Goal: Information Seeking & Learning: Check status

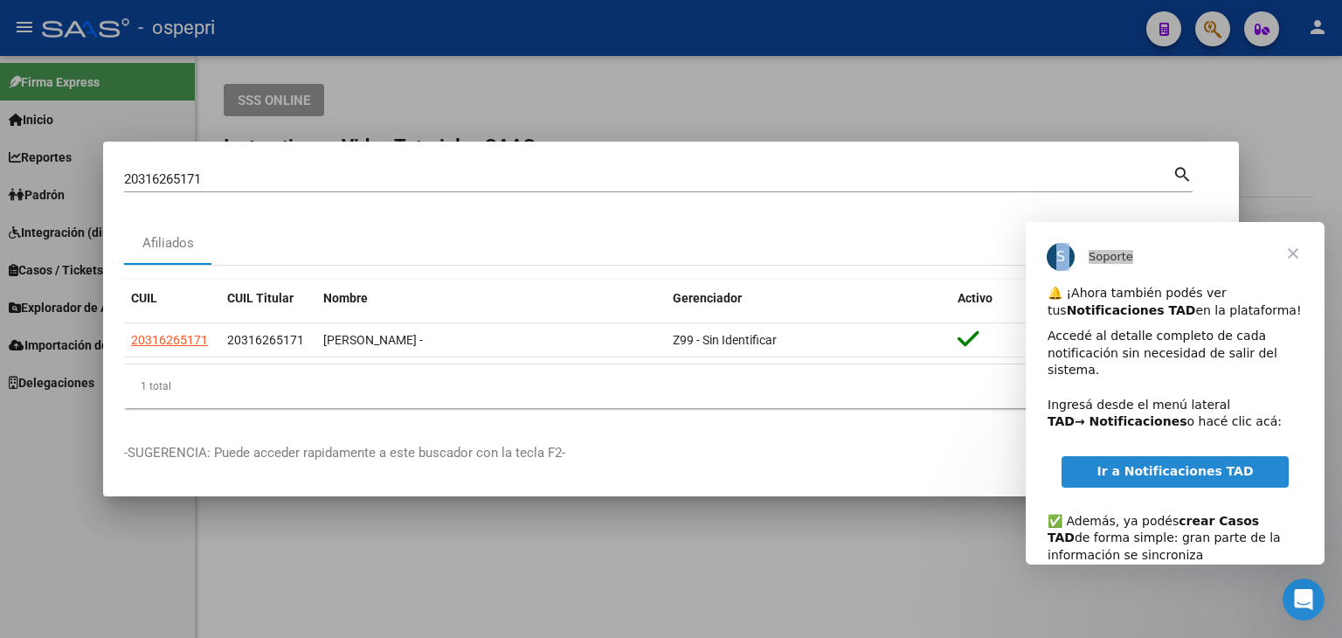
click at [1031, 114] on div at bounding box center [671, 319] width 1342 height 638
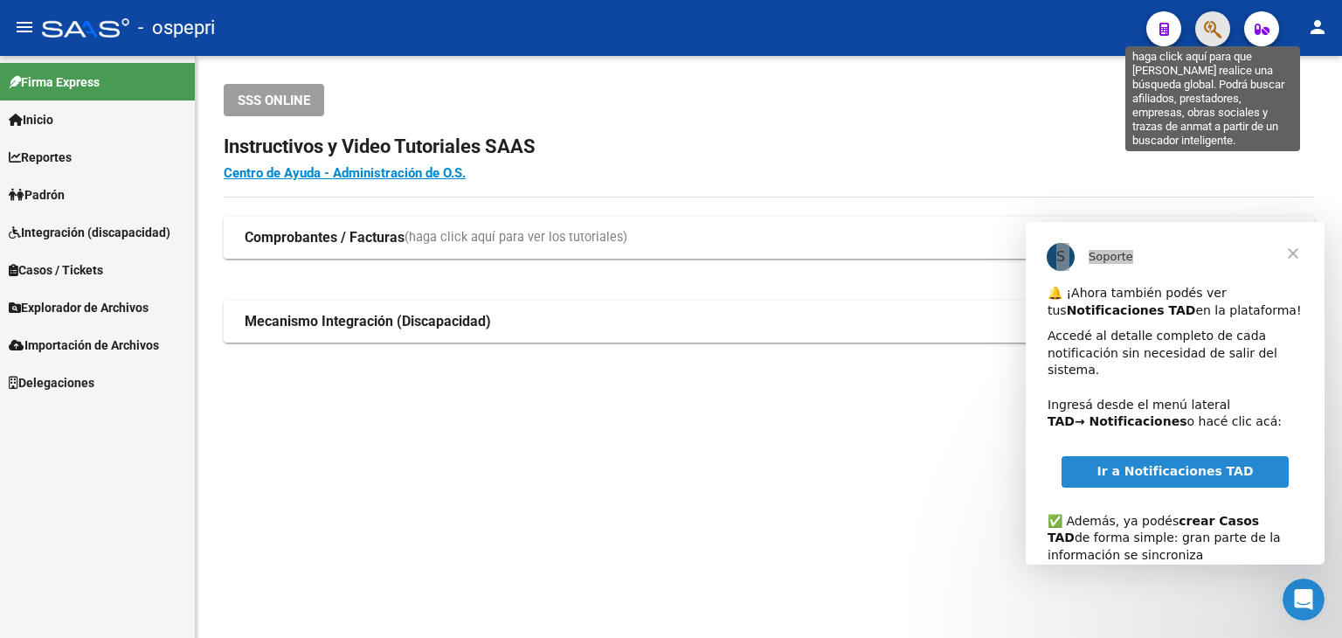
click at [1217, 27] on icon "button" at bounding box center [1212, 29] width 17 height 20
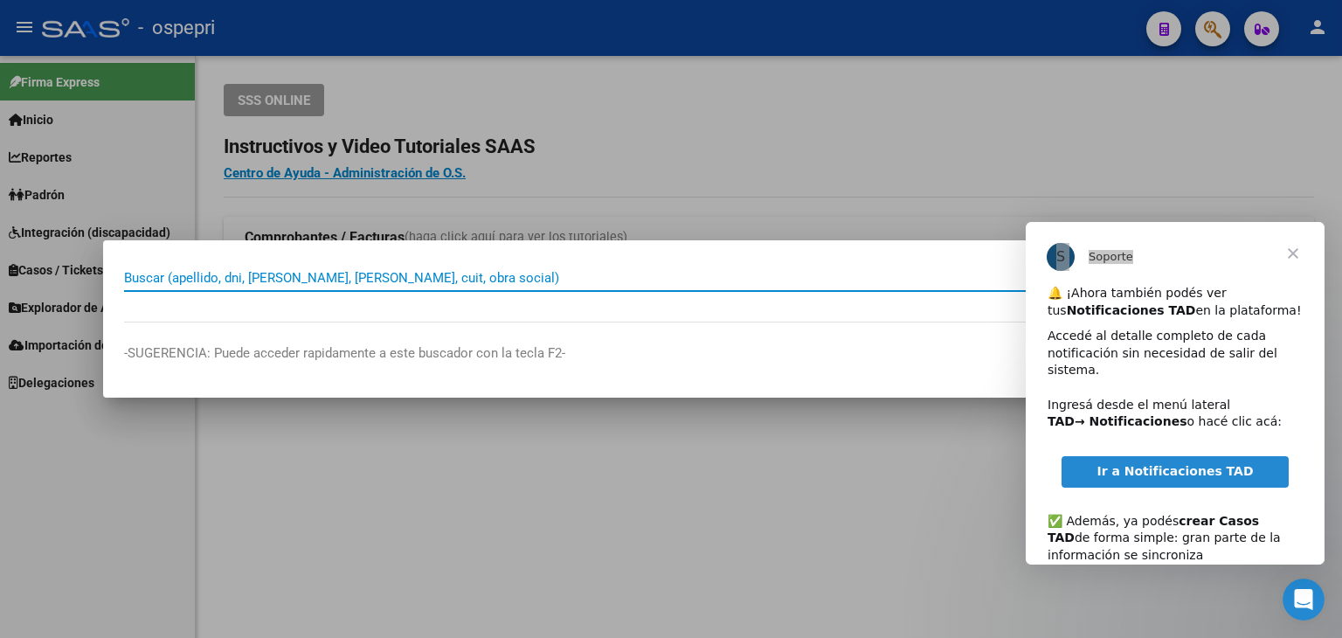
click at [145, 282] on input "Buscar (apellido, dni, [PERSON_NAME], [PERSON_NAME], cuit, obra social)" at bounding box center [648, 278] width 1049 height 16
type input "27415270963"
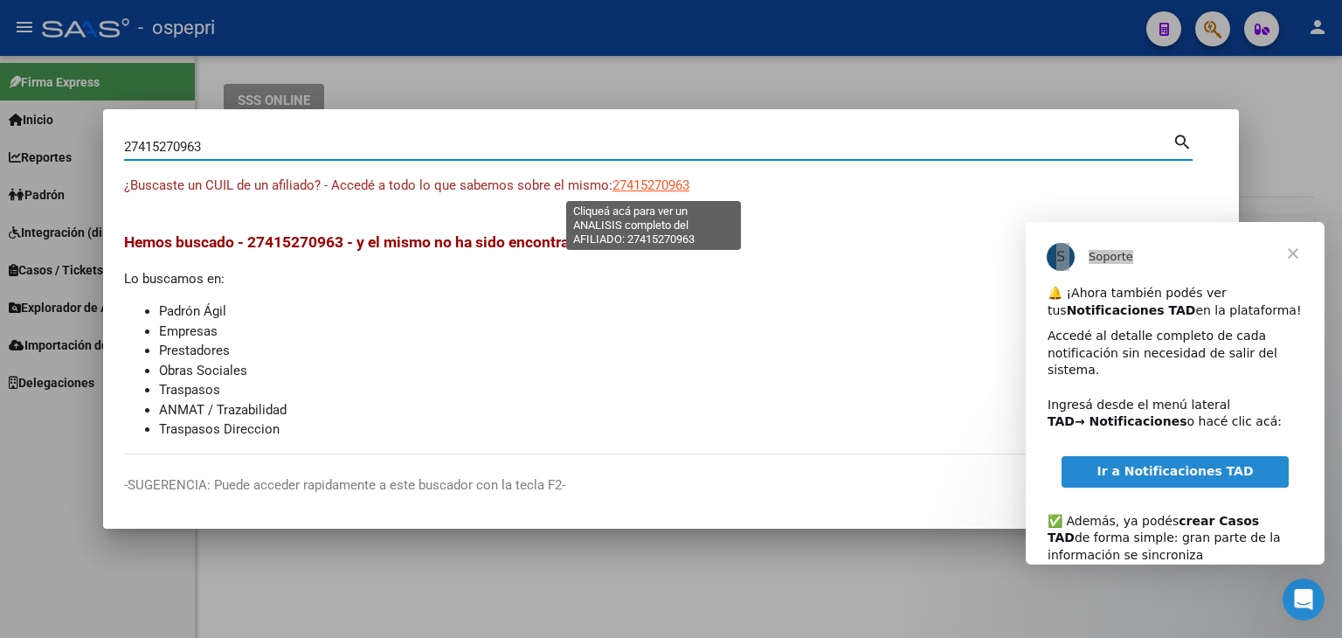
click at [675, 178] on span "27415270963" at bounding box center [651, 185] width 77 height 16
type textarea "27415270963"
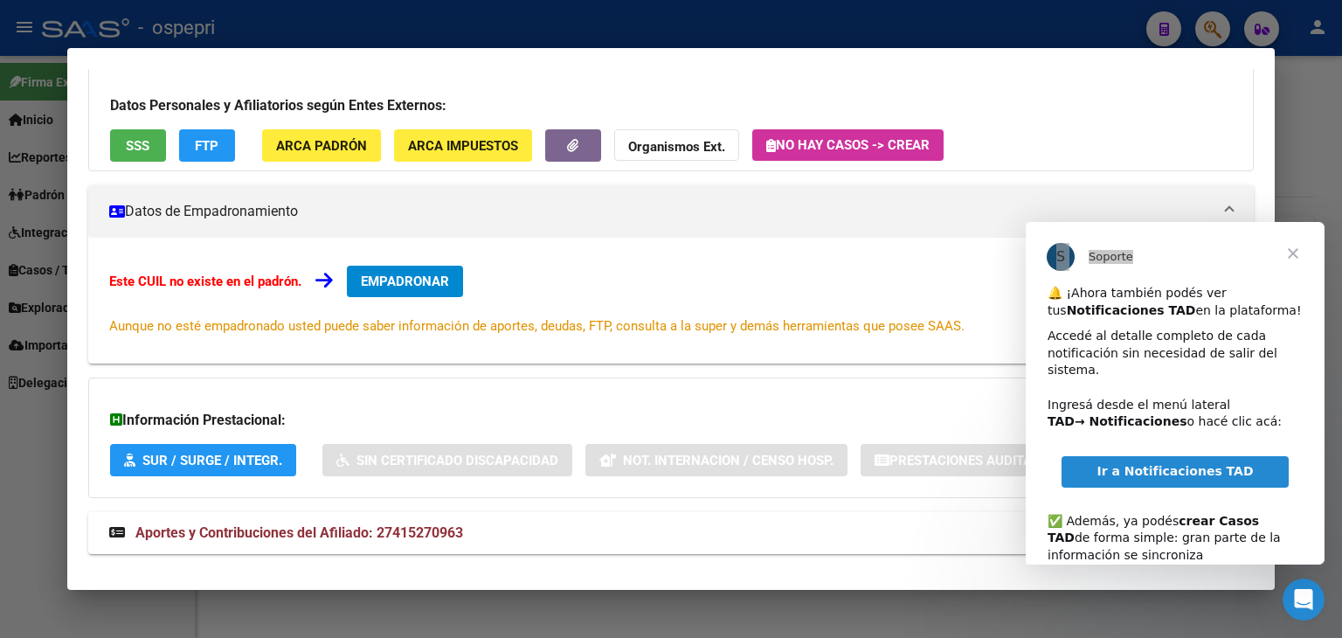
scroll to position [149, 0]
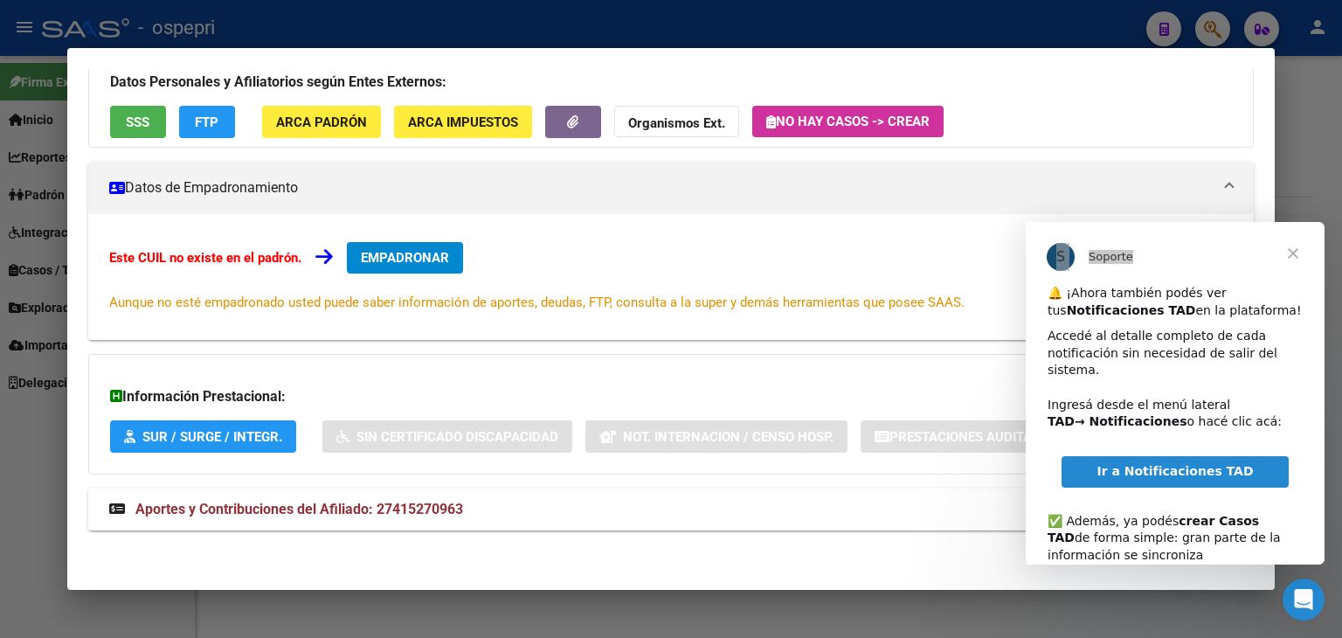
click at [373, 499] on strong "Aportes y Contribuciones del Afiliado: 27415270963" at bounding box center [286, 509] width 354 height 21
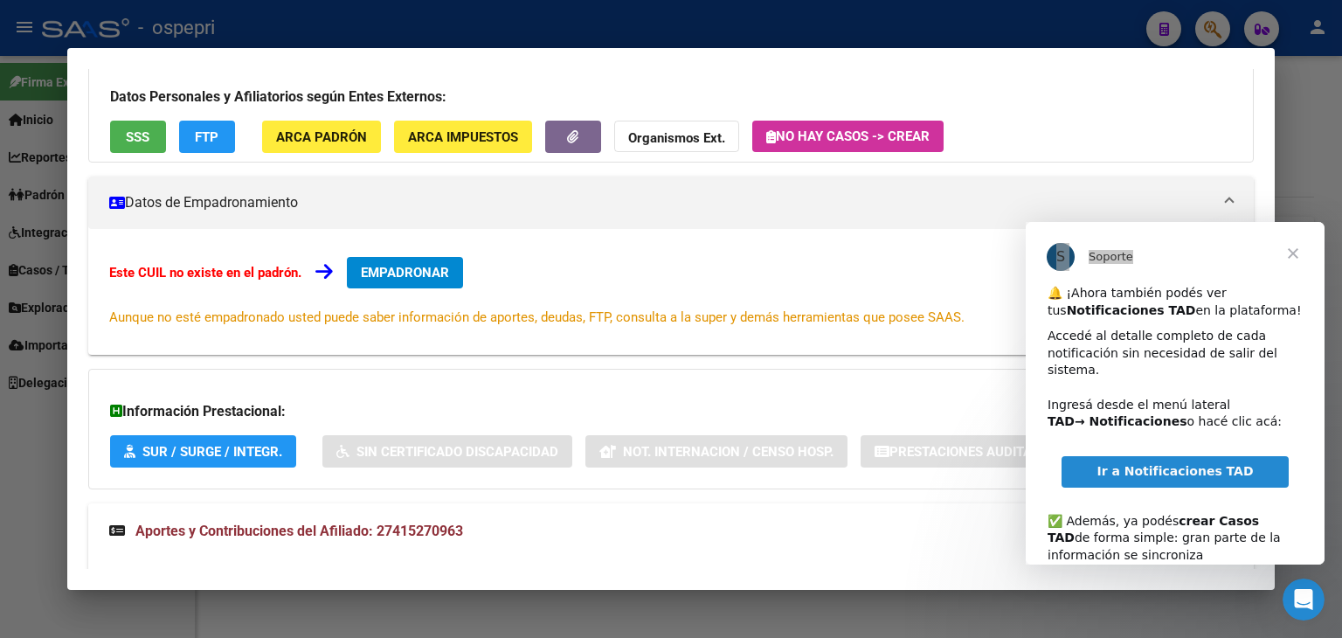
scroll to position [0, 0]
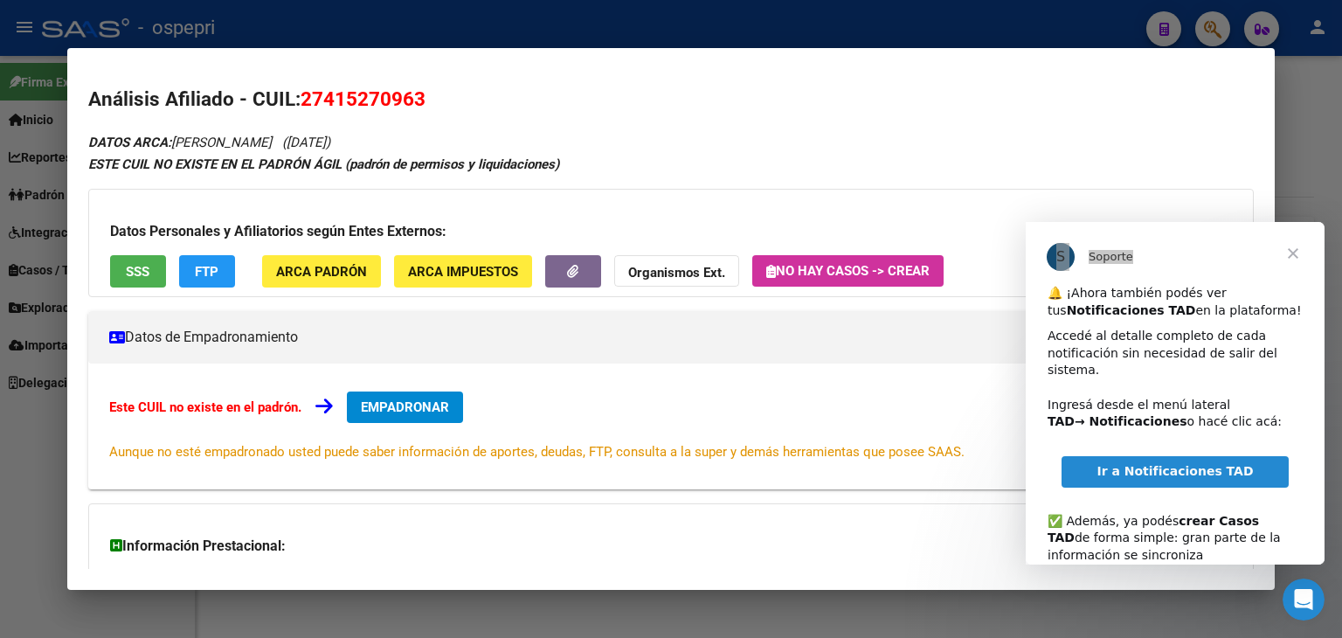
click at [300, 270] on span "ARCA Padrón" at bounding box center [321, 272] width 91 height 16
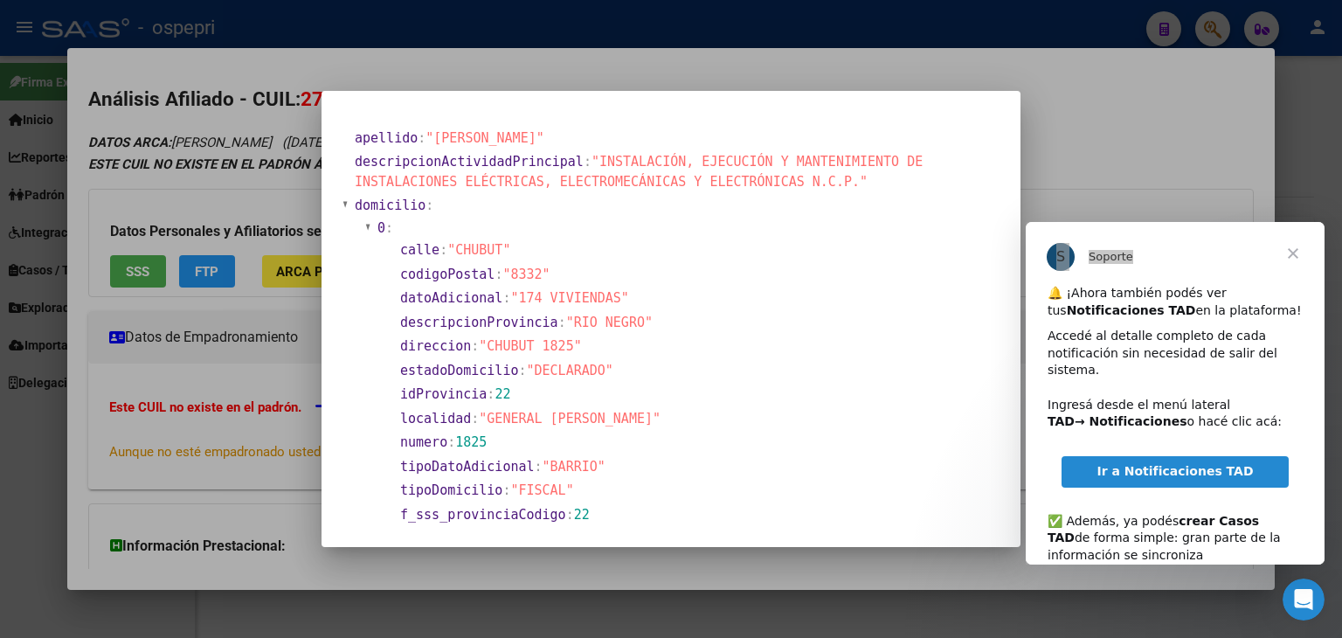
click at [1074, 135] on div at bounding box center [671, 319] width 1342 height 638
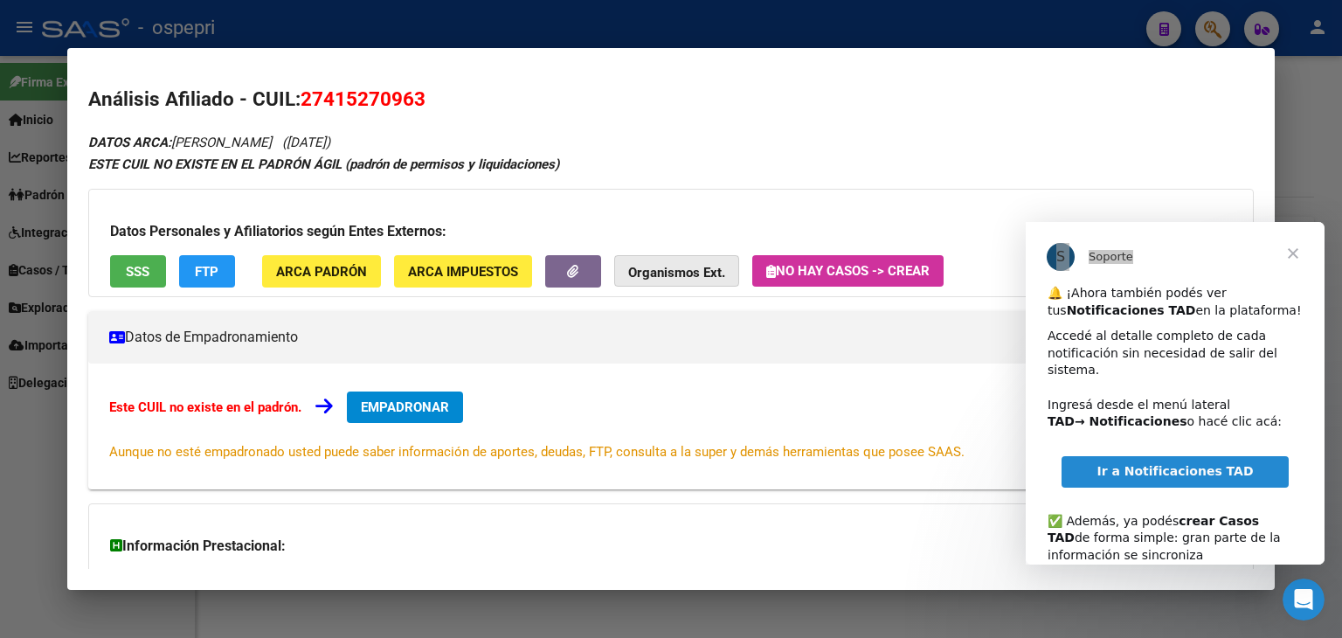
click at [674, 272] on strong "Organismos Ext." at bounding box center [676, 273] width 97 height 16
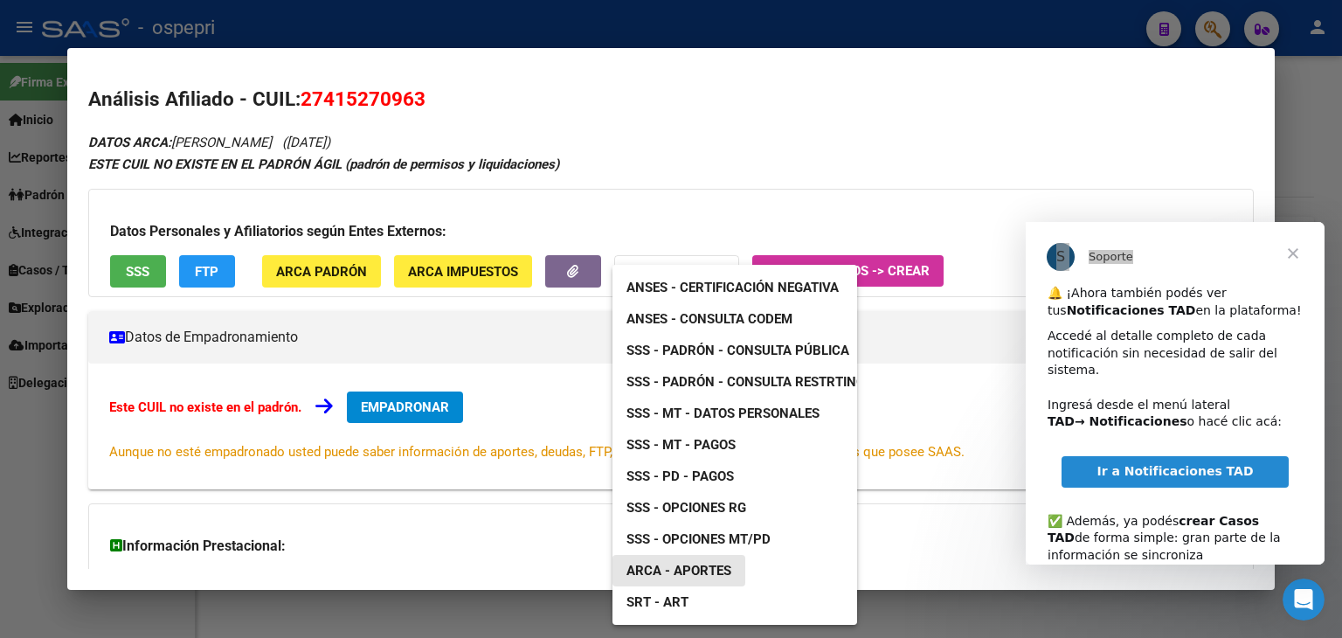
click at [698, 569] on span "ARCA - Aportes" at bounding box center [679, 571] width 105 height 16
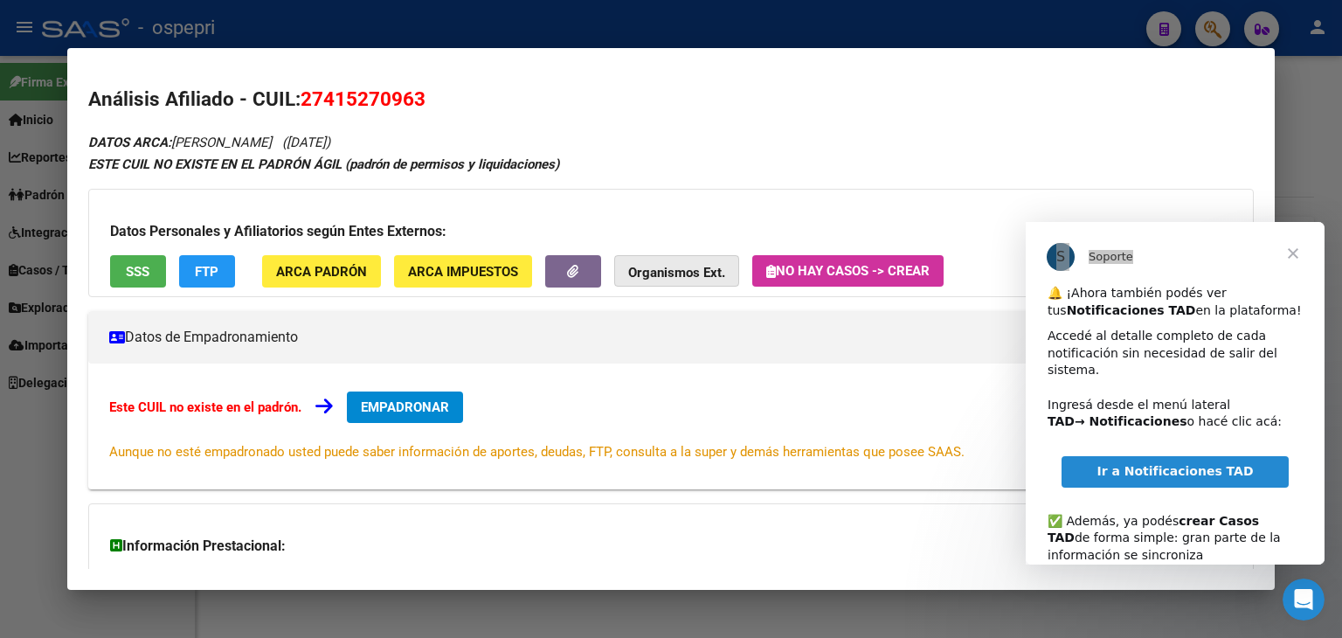
click at [669, 265] on strong "Organismos Ext." at bounding box center [676, 273] width 97 height 16
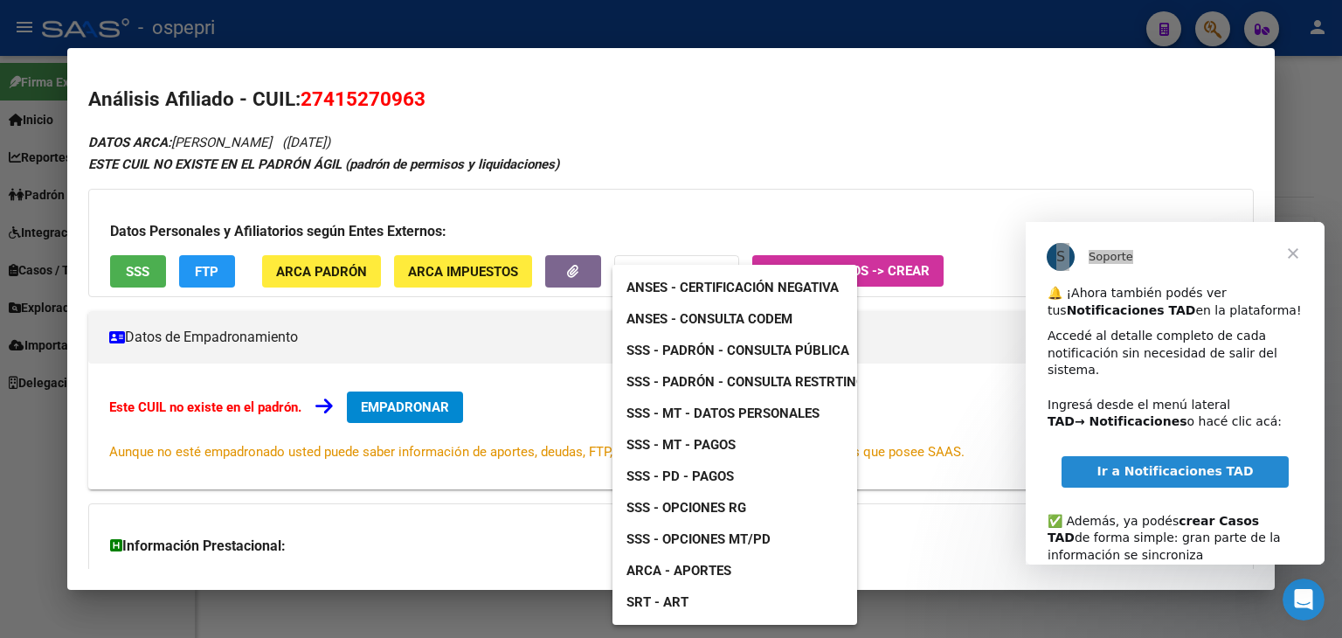
click at [696, 320] on span "ANSES - Consulta CODEM" at bounding box center [710, 319] width 166 height 16
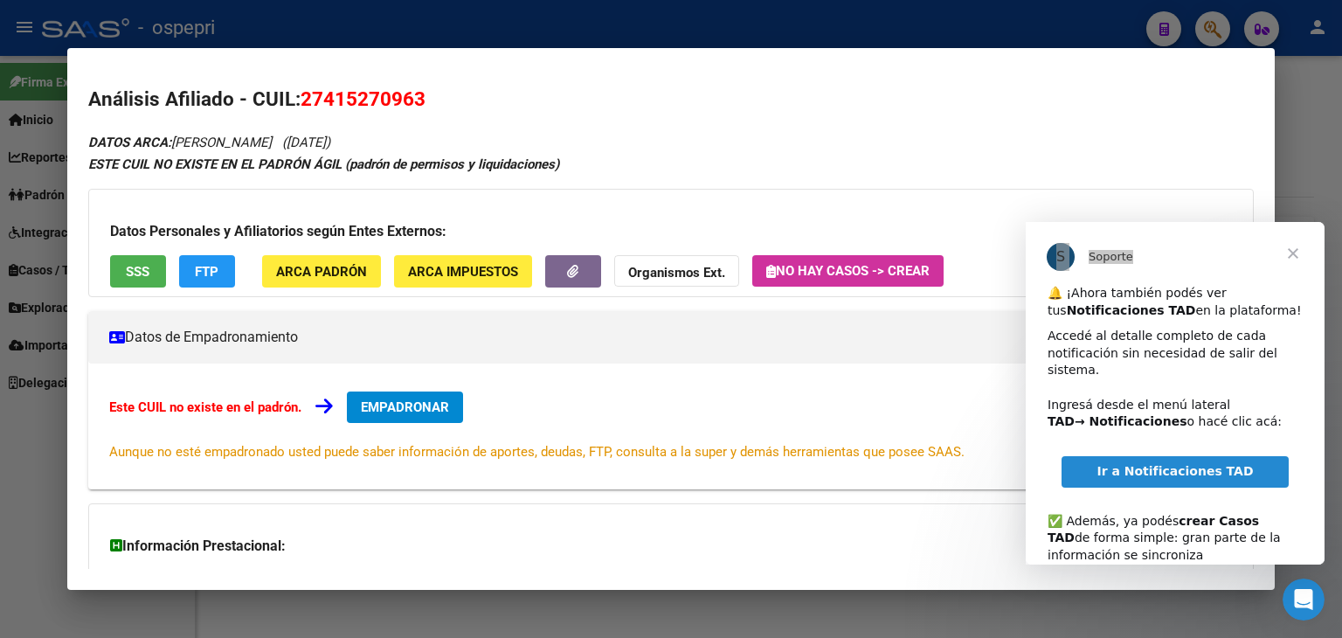
click at [1206, 28] on div at bounding box center [671, 319] width 1342 height 638
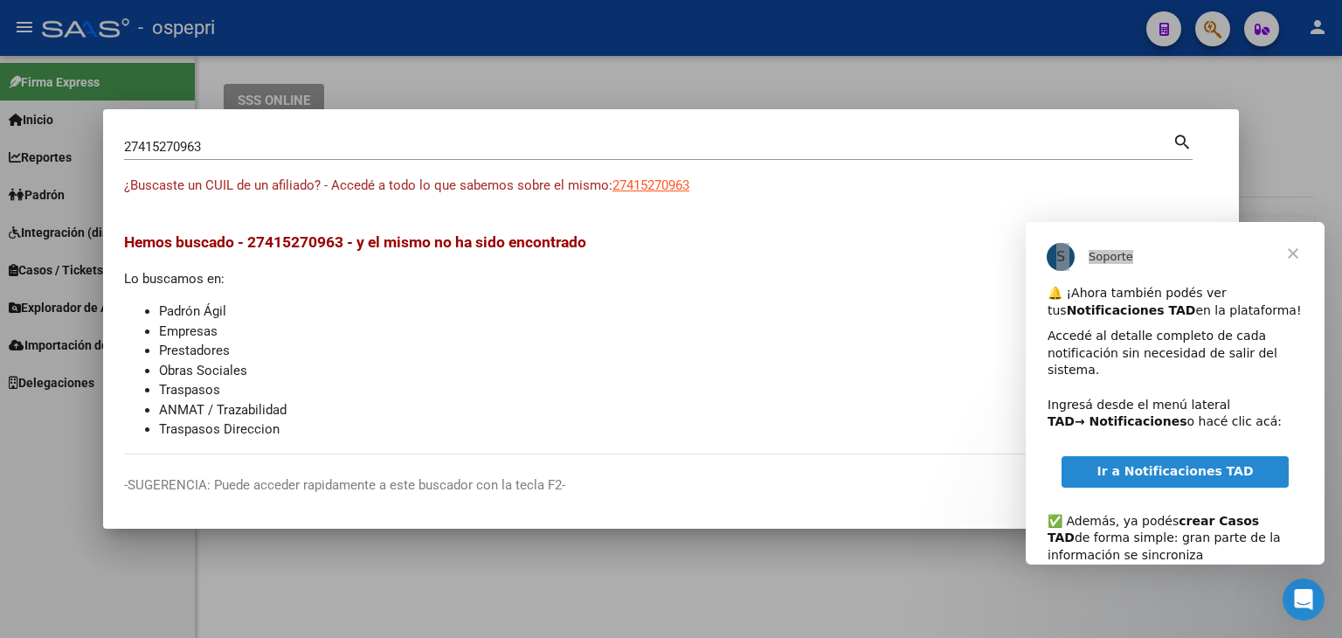
click at [1206, 28] on div at bounding box center [671, 319] width 1342 height 638
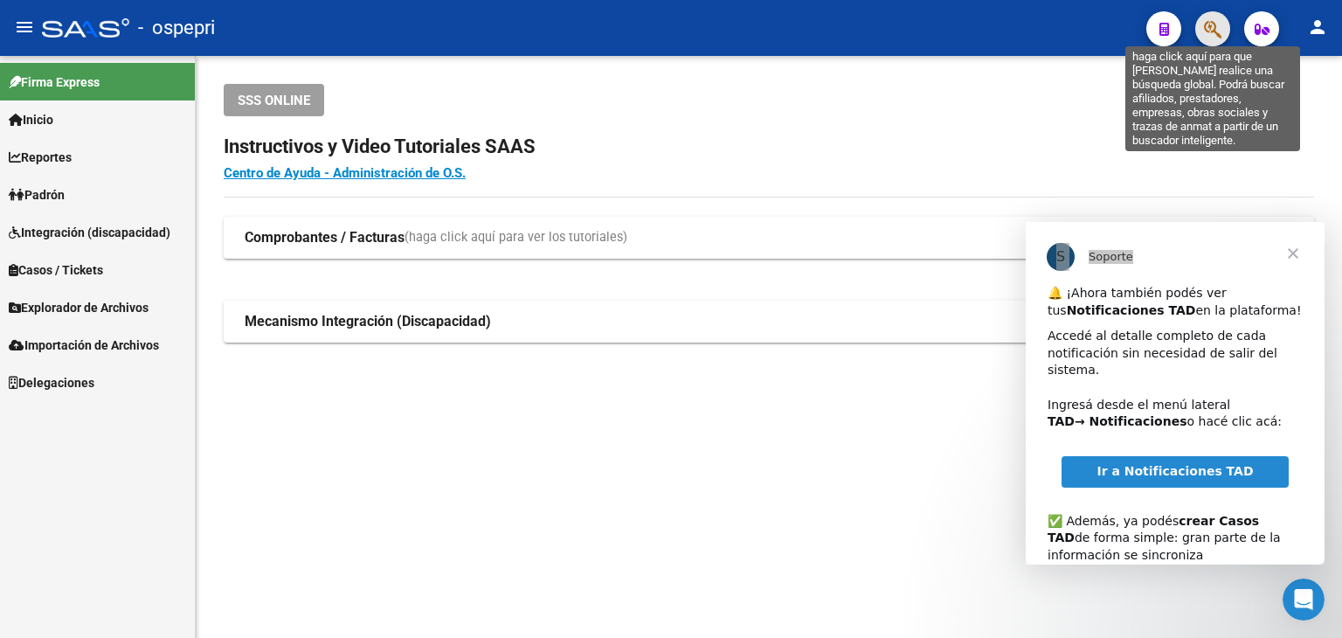
click at [1206, 28] on icon "button" at bounding box center [1212, 29] width 17 height 20
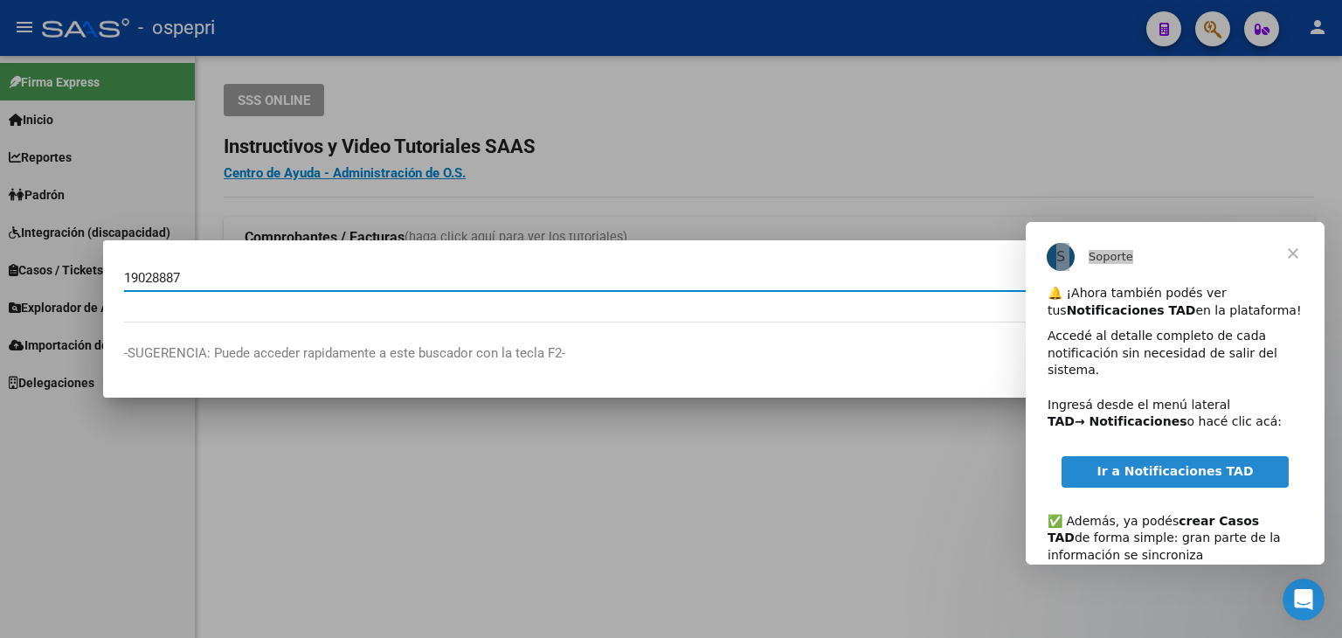
type input "19028887"
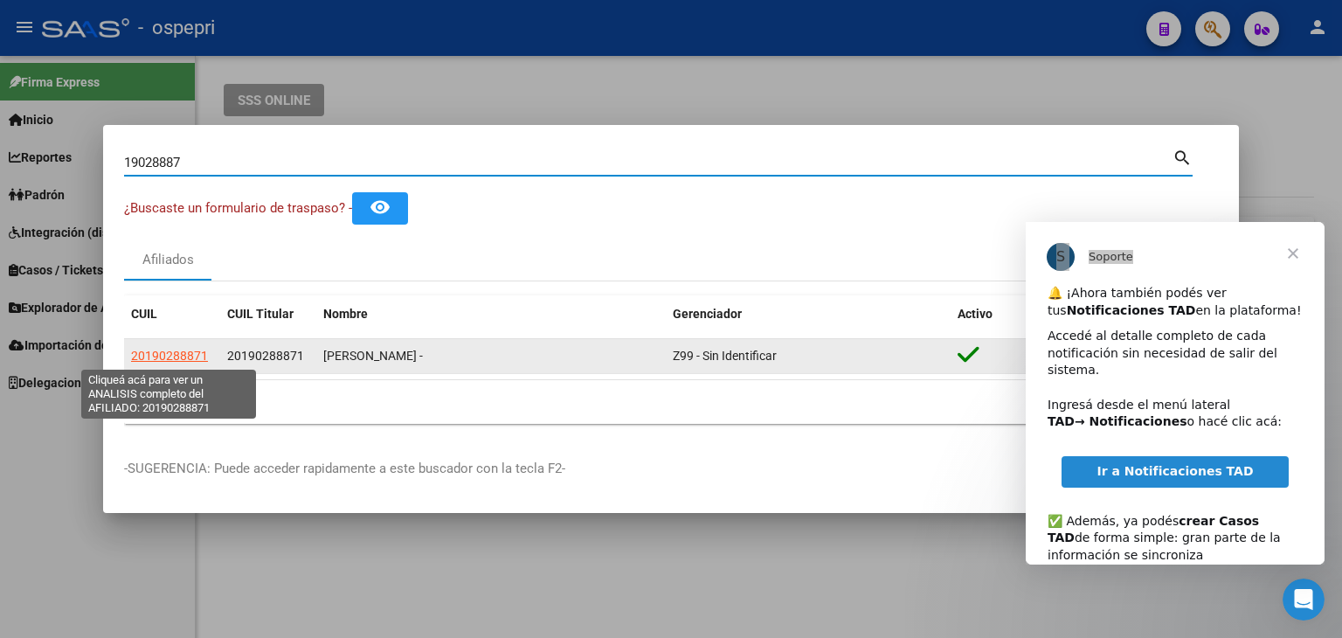
click at [194, 357] on span "20190288871" at bounding box center [169, 356] width 77 height 14
type textarea "20190288871"
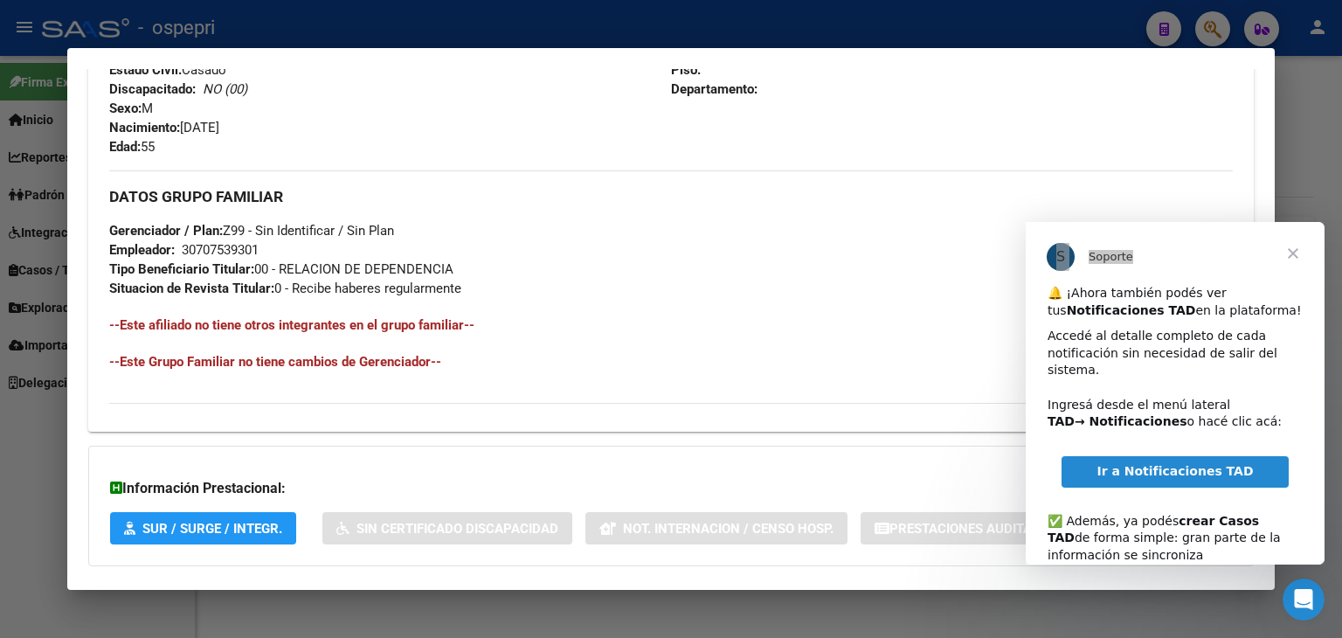
scroll to position [826, 0]
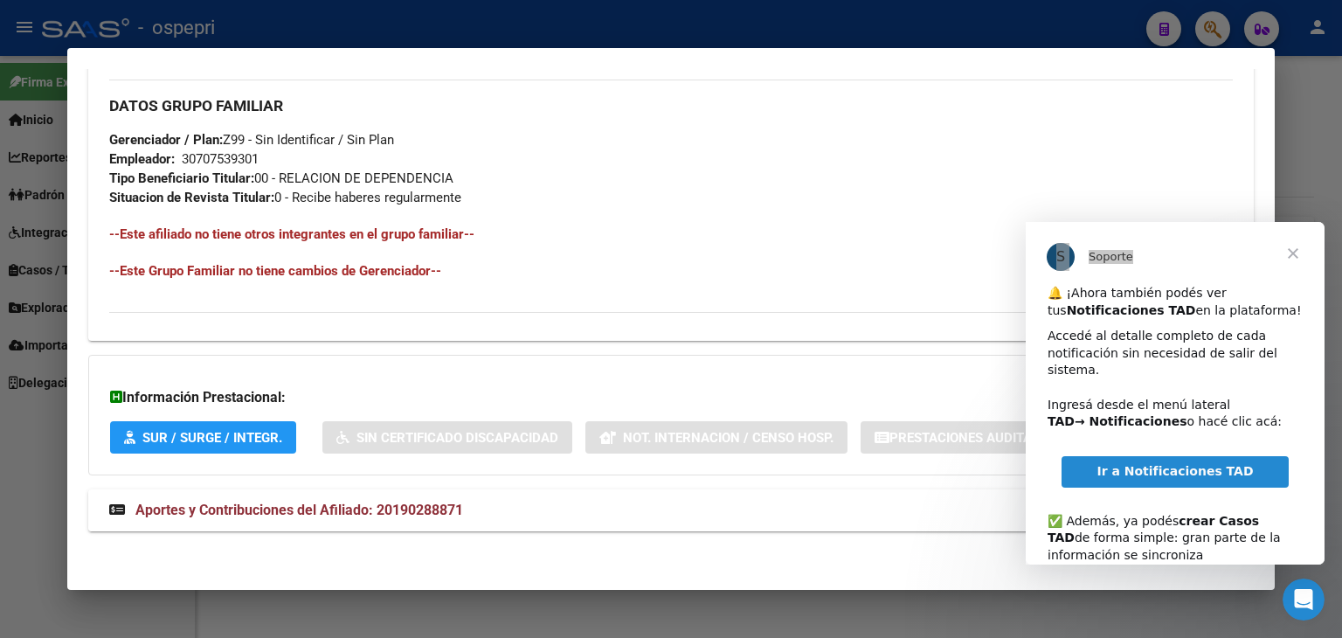
click at [319, 511] on span "Aportes y Contribuciones del Afiliado: 20190288871" at bounding box center [299, 510] width 328 height 17
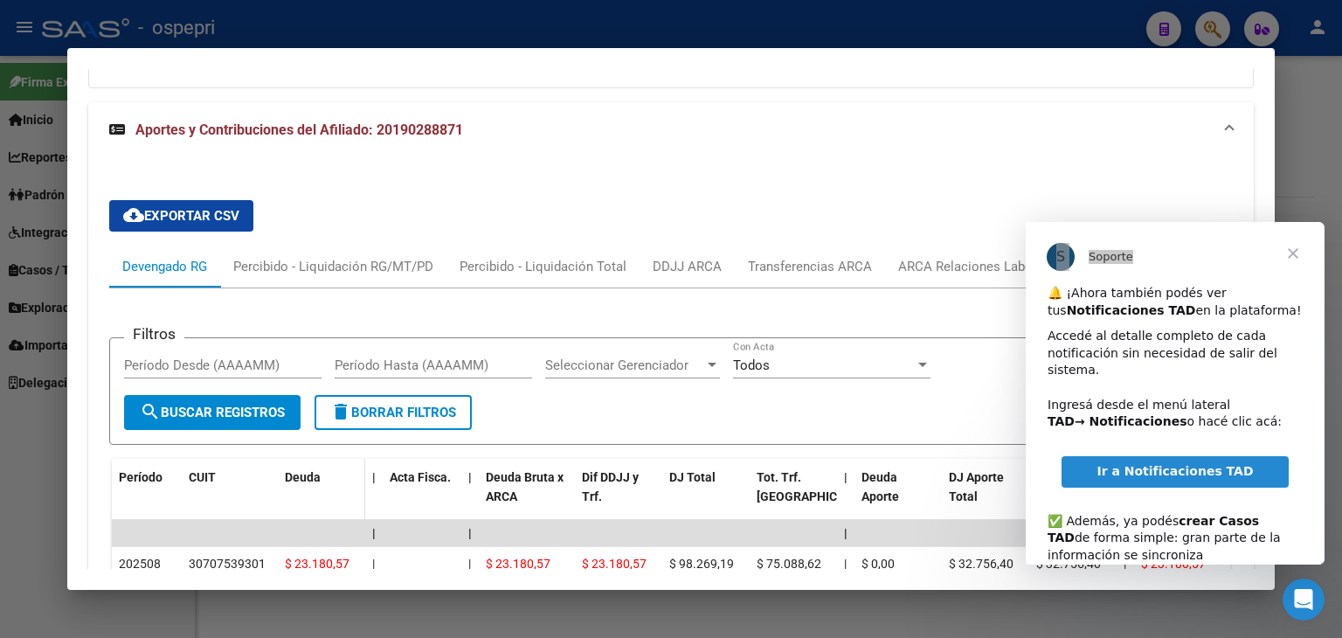
scroll to position [1351, 0]
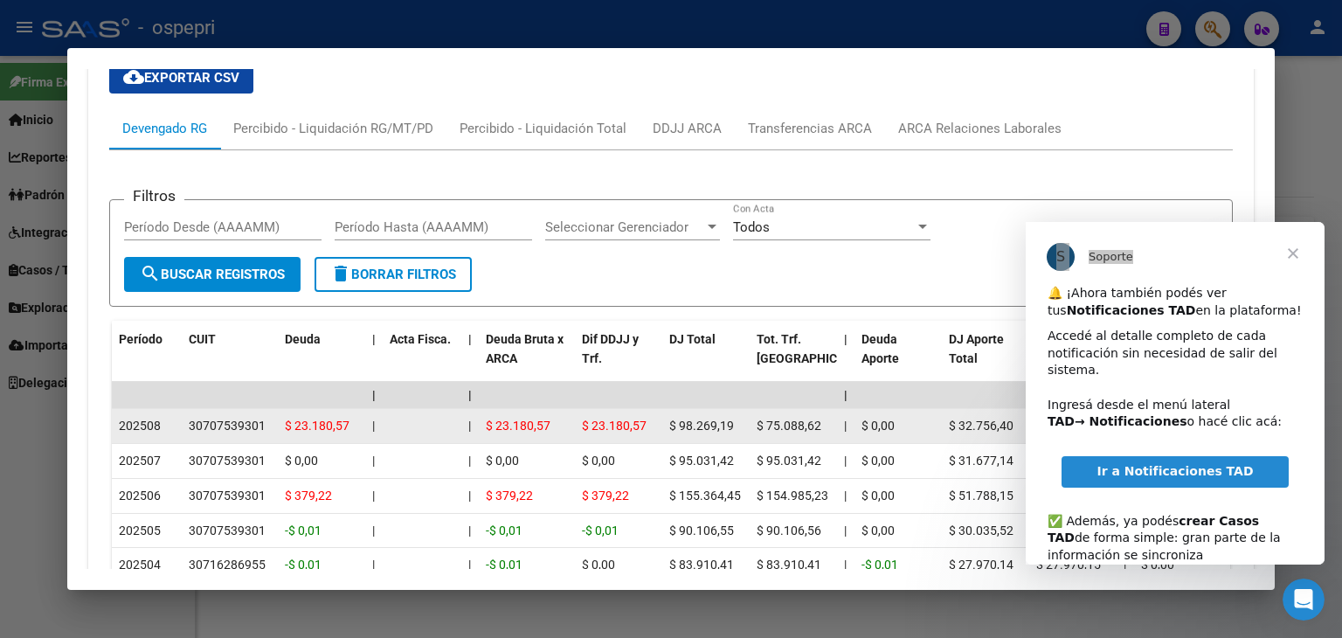
click at [221, 423] on div "30707539301" at bounding box center [227, 426] width 77 height 20
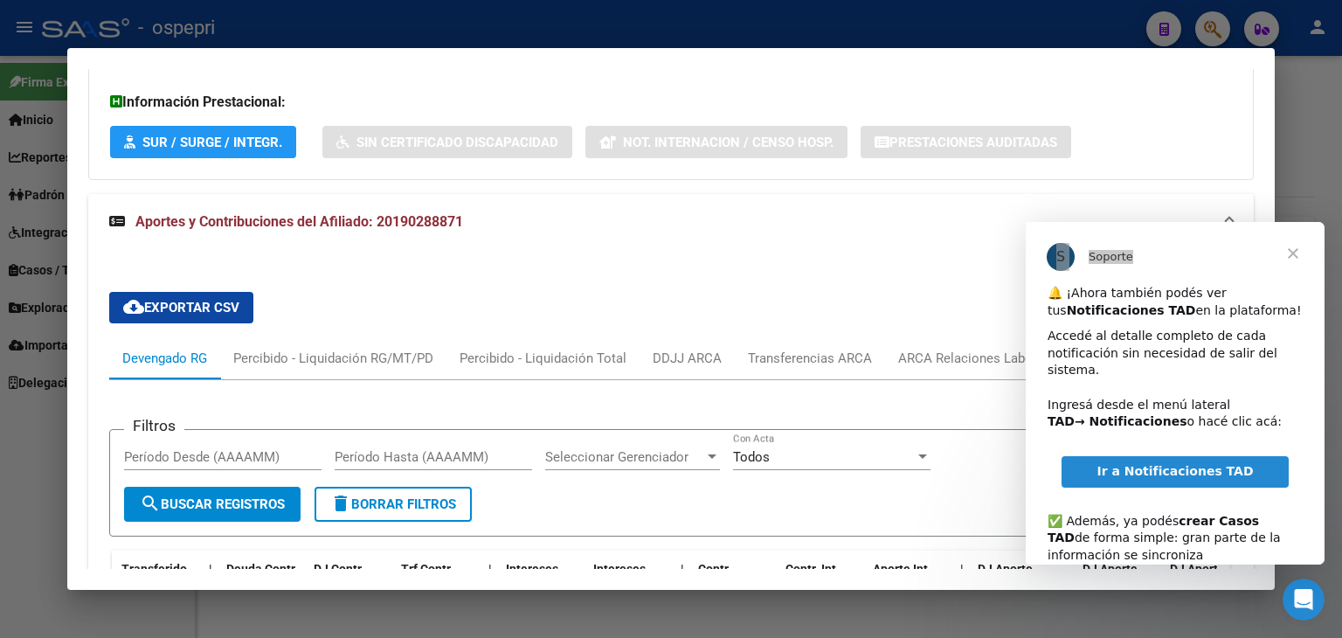
scroll to position [1264, 0]
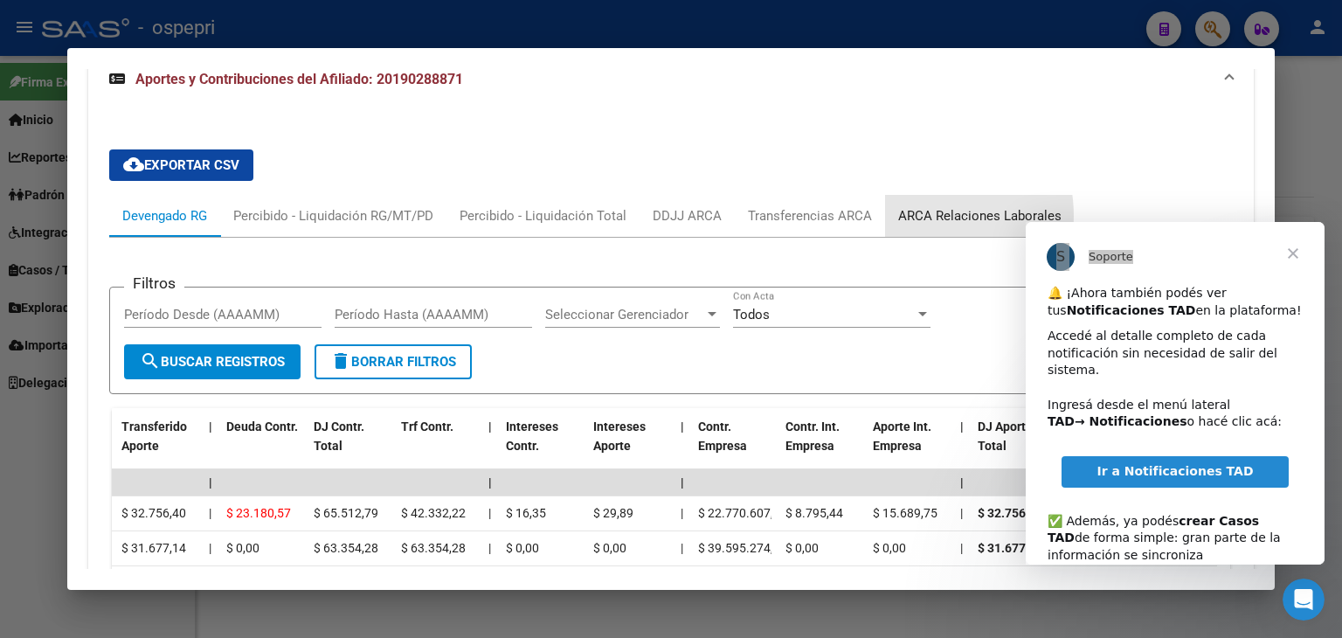
click at [904, 215] on div "ARCA Relaciones Laborales" at bounding box center [979, 215] width 163 height 19
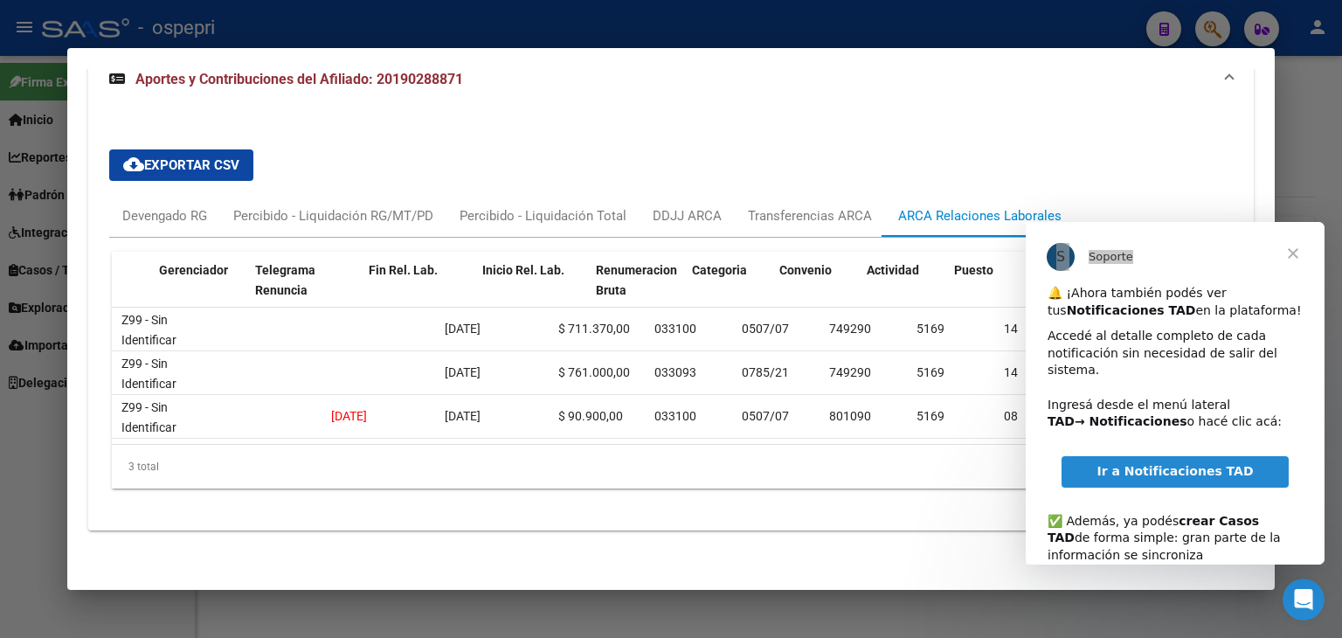
scroll to position [0, 367]
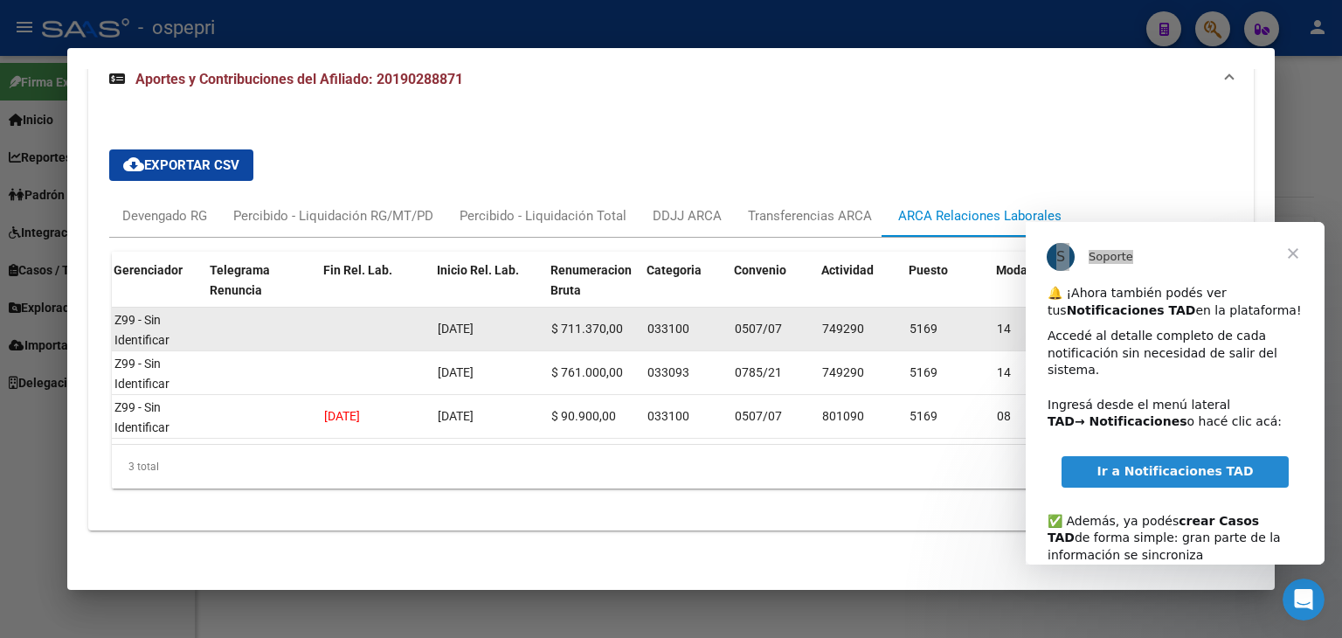
drag, startPoint x: 789, startPoint y: 322, endPoint x: 733, endPoint y: 336, distance: 57.6
click at [731, 327] on datatable-body-cell "0507/07" at bounding box center [771, 329] width 87 height 43
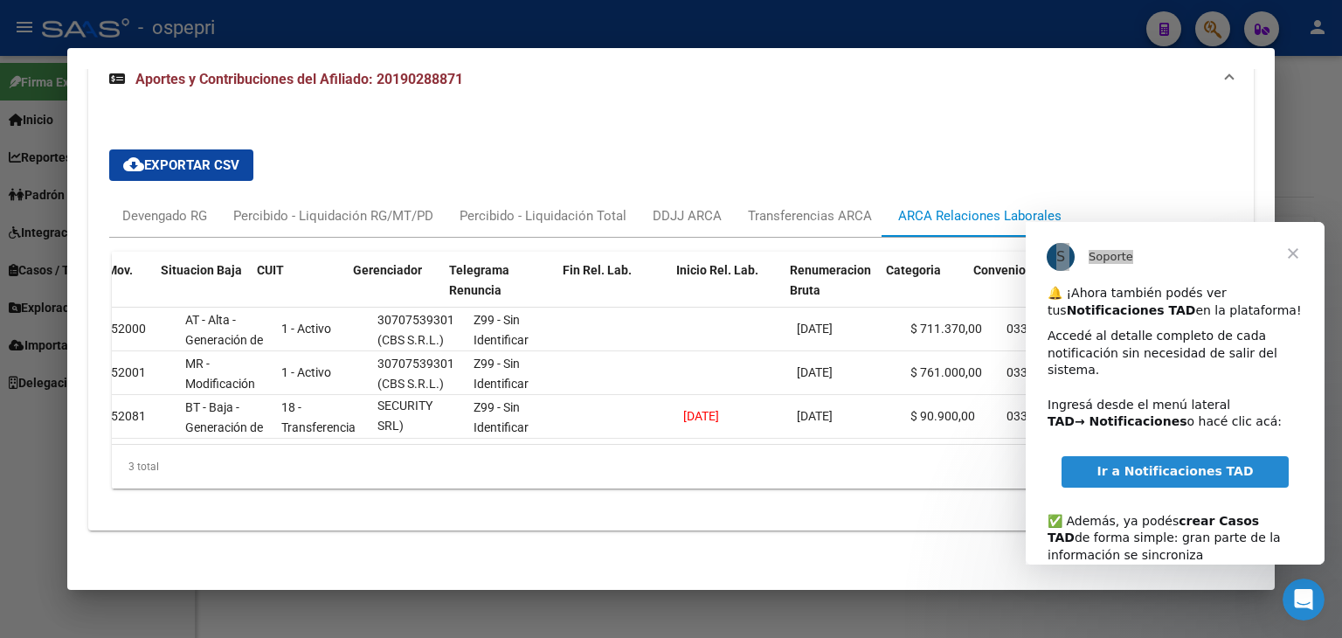
scroll to position [0, 0]
